Goal: Task Accomplishment & Management: Complete application form

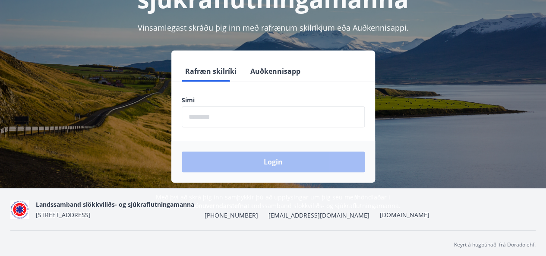
scroll to position [99, 0]
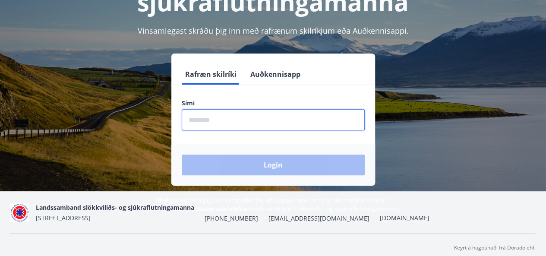
click at [301, 122] on input "phone" at bounding box center [273, 119] width 183 height 21
type input "********"
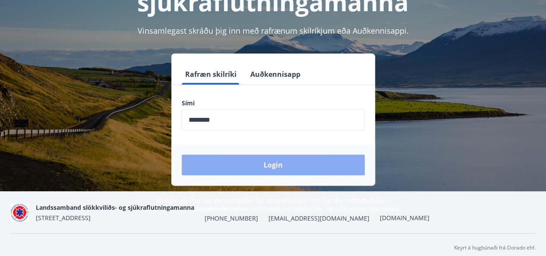
click at [268, 161] on button "Login" at bounding box center [273, 165] width 183 height 21
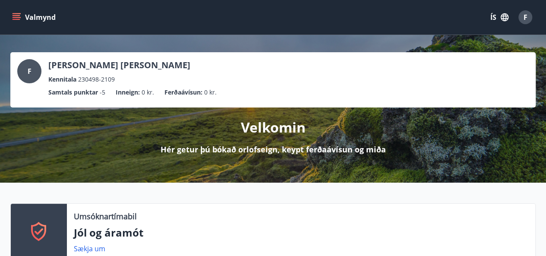
click at [29, 22] on button "Valmynd" at bounding box center [34, 18] width 49 height 16
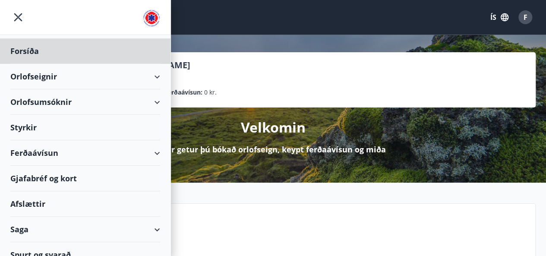
click at [35, 64] on div "Styrkir" at bounding box center [85, 50] width 150 height 25
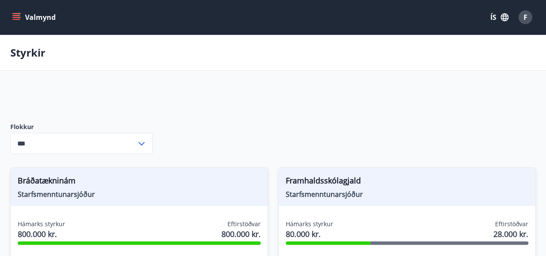
type input "***"
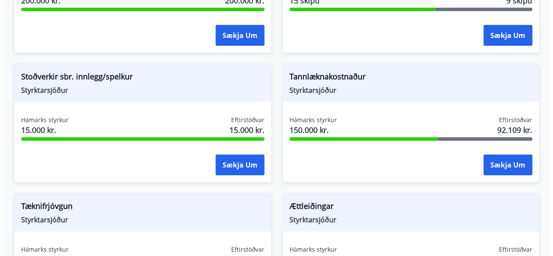
scroll to position [1402, 0]
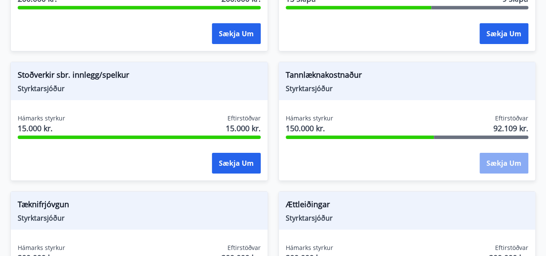
click at [496, 163] on button "Sækja um" at bounding box center [504, 163] width 49 height 21
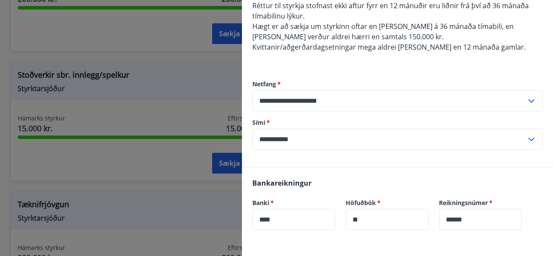
scroll to position [135, 0]
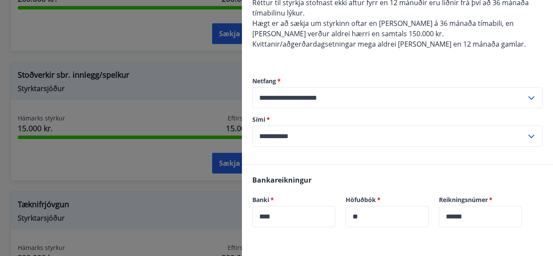
click at [356, 108] on form "**********" at bounding box center [397, 112] width 290 height 70
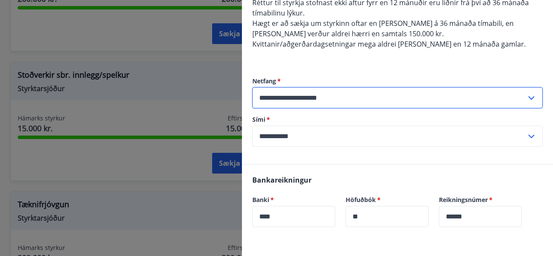
click at [361, 102] on input "**********" at bounding box center [389, 97] width 274 height 21
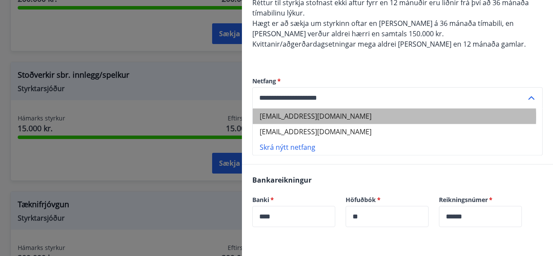
click at [353, 117] on li "[EMAIL_ADDRESS][DOMAIN_NAME]" at bounding box center [397, 116] width 289 height 16
type input "**********"
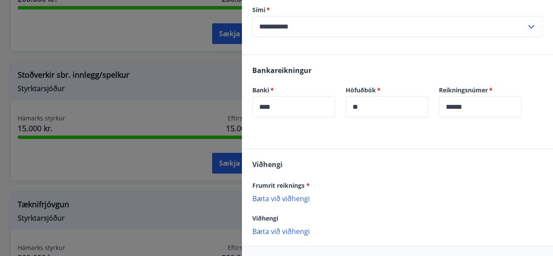
scroll to position [277, 0]
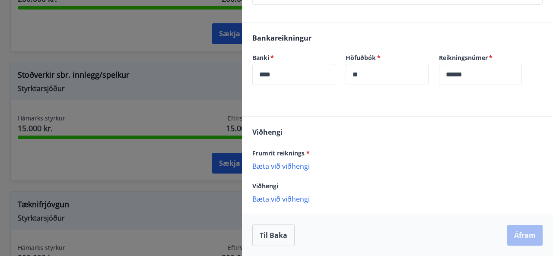
click at [297, 163] on p "Bæta við viðhengi" at bounding box center [397, 166] width 290 height 9
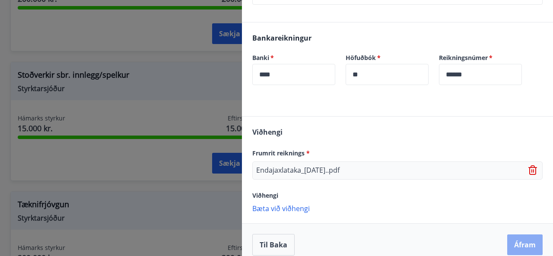
click at [515, 246] on button "Áfram" at bounding box center [524, 245] width 35 height 21
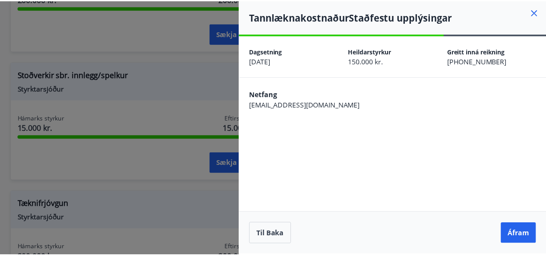
scroll to position [0, 0]
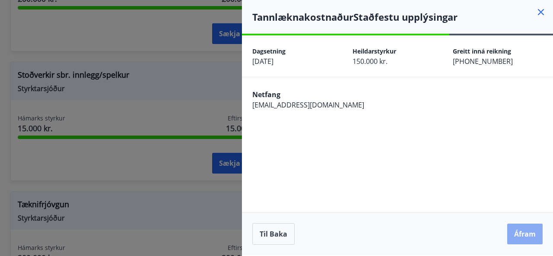
click at [517, 226] on button "Áfram" at bounding box center [524, 234] width 35 height 21
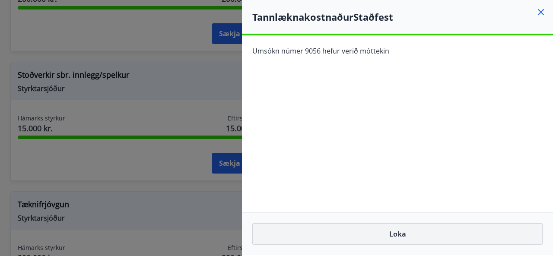
click at [459, 230] on button "Loka" at bounding box center [397, 234] width 290 height 22
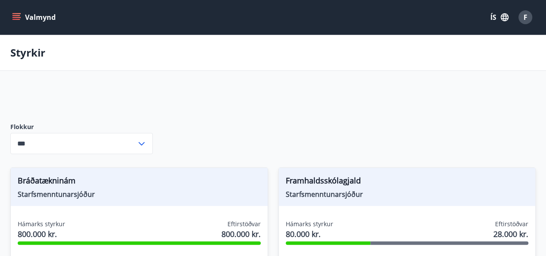
click at [30, 16] on button "Valmynd" at bounding box center [34, 18] width 49 height 16
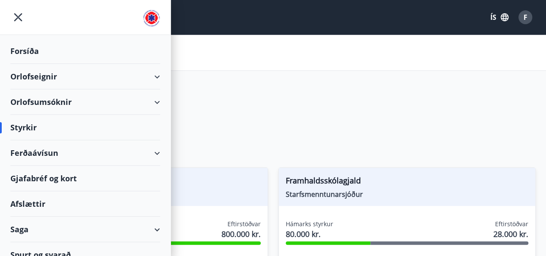
click at [35, 126] on div "Styrkir" at bounding box center [85, 127] width 150 height 25
click at [55, 47] on div "Forsíða" at bounding box center [85, 50] width 150 height 25
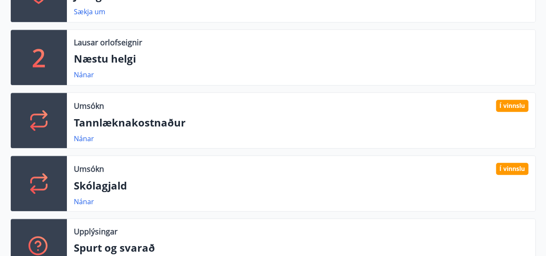
scroll to position [239, 0]
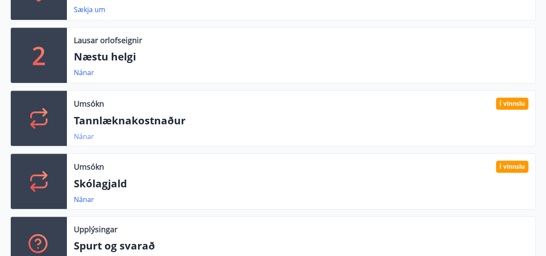
click at [86, 136] on link "Nánar" at bounding box center [84, 137] width 20 height 10
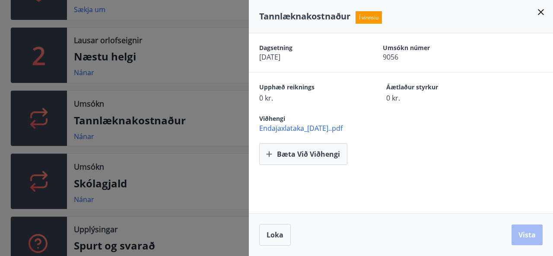
click at [541, 10] on icon at bounding box center [541, 12] width 10 height 10
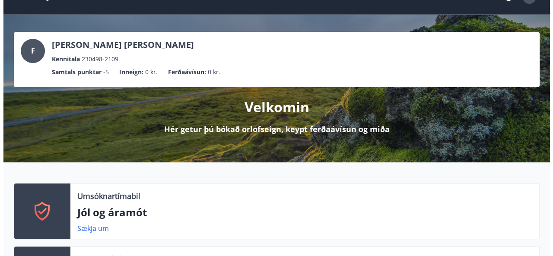
scroll to position [0, 0]
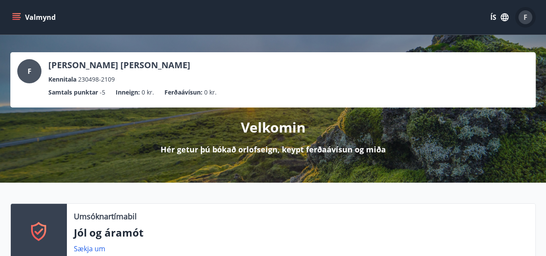
click at [526, 15] on span "F" at bounding box center [526, 18] width 4 height 10
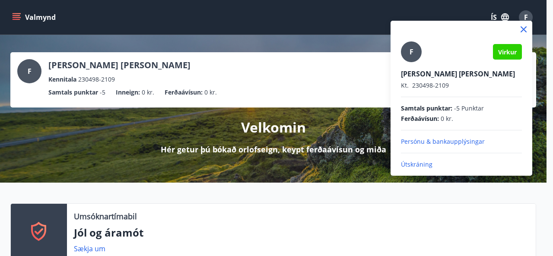
click at [419, 166] on p "Útskráning" at bounding box center [461, 164] width 121 height 9
